Goal: Ask a question

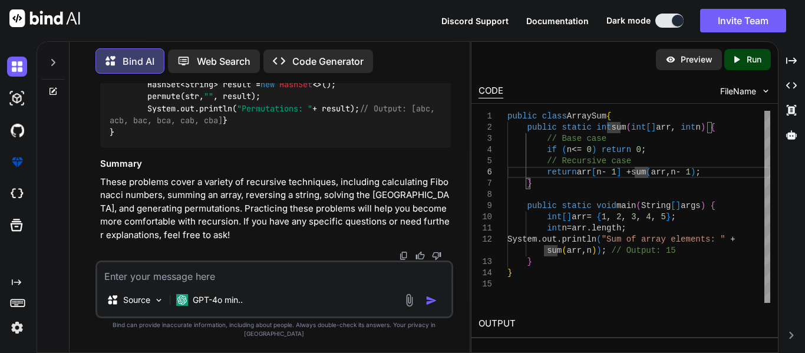
scroll to position [10982, 0]
click at [285, 272] on textarea at bounding box center [274, 272] width 354 height 21
click at [271, 280] on textarea at bounding box center [274, 272] width 354 height 21
paste textarea "class Solution { int arraySum(int arr[]) { if(arr.length<=1){ return 1; } retur…"
type textarea "class Solution { int arraySum(int arr[]) { if(arr.length<=1){ return 1; } retur…"
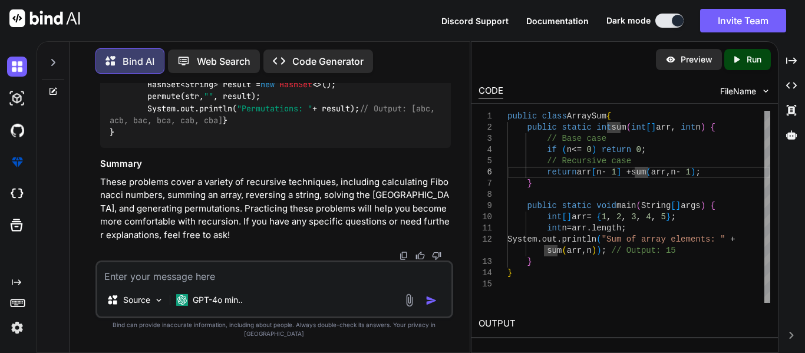
type textarea "x"
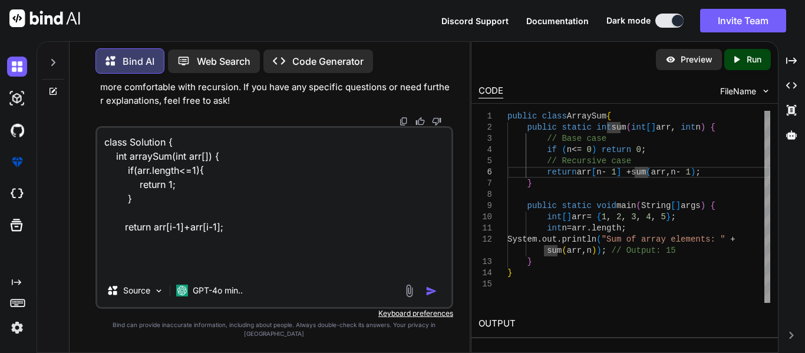
scroll to position [58, 0]
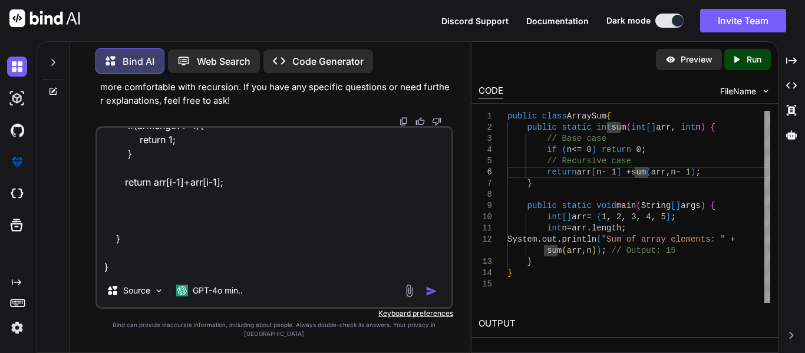
type textarea "class Solution { int arraySum(int arr[]) { if(arr.length<=1){ return 1; } retur…"
click at [430, 297] on img "button" at bounding box center [431, 291] width 12 height 12
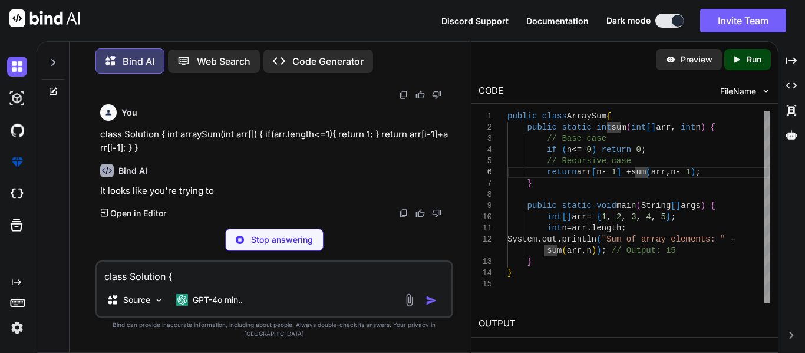
scroll to position [12286, 0]
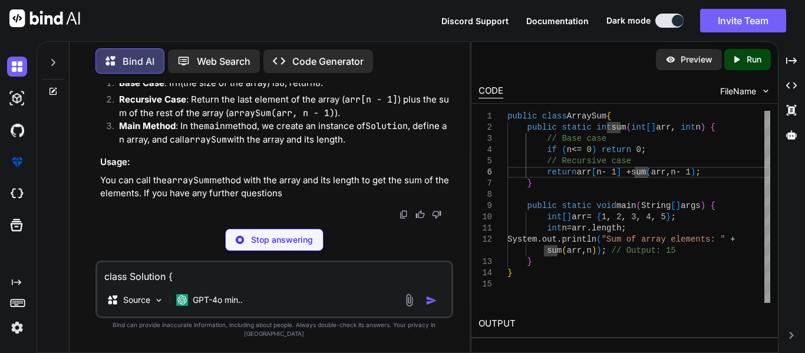
type textarea "x"
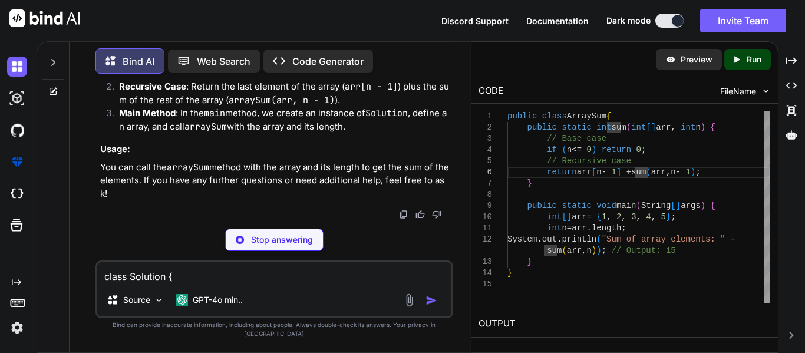
type textarea "} public static void main(String[] args) { Solution solution = new Solution(); …"
type textarea "x"
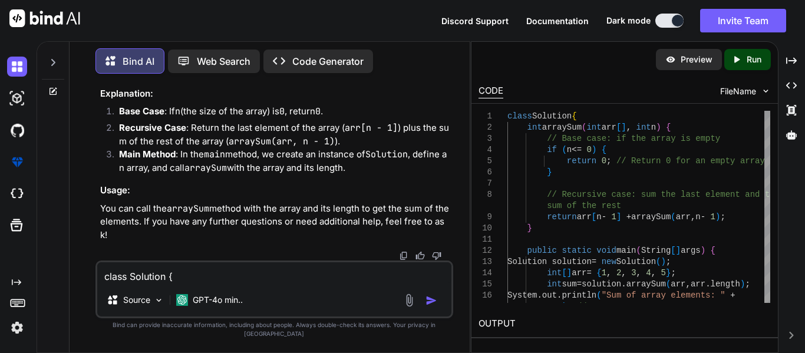
scroll to position [12727, 0]
